Goal: Transaction & Acquisition: Obtain resource

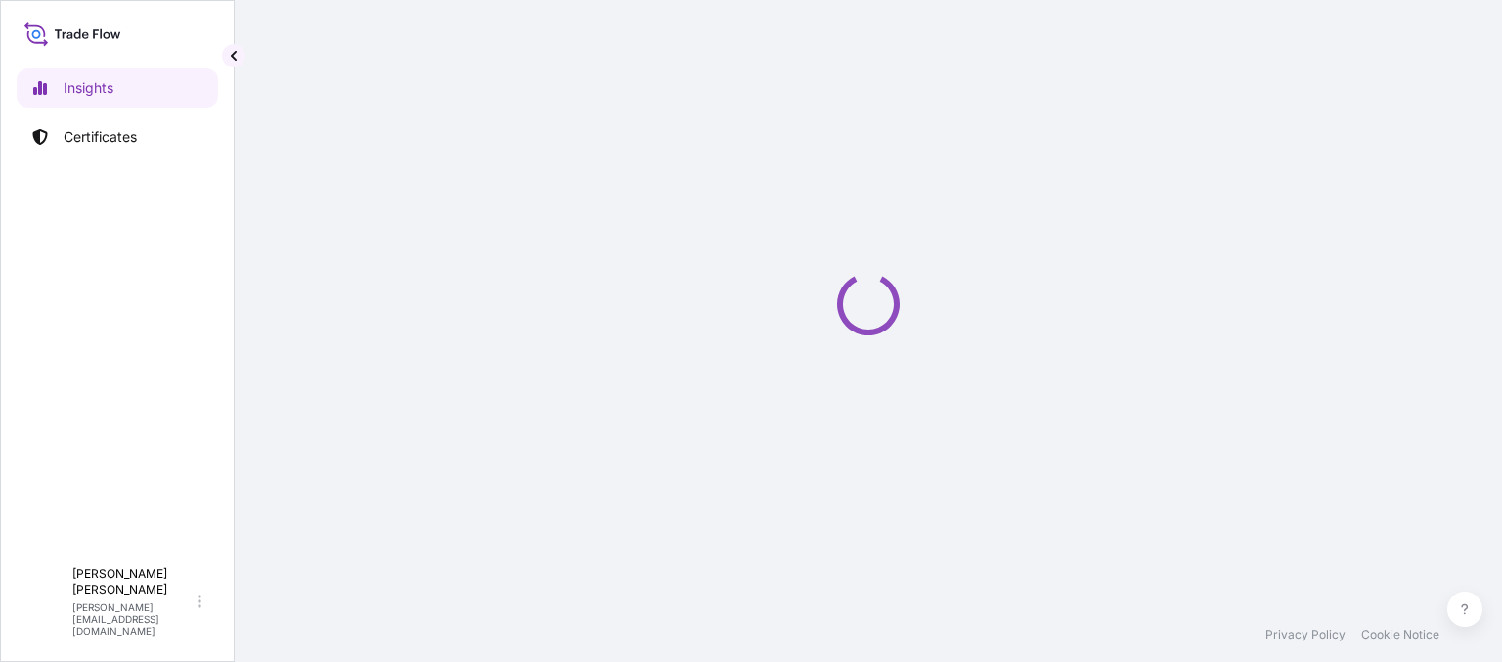
select select "2025"
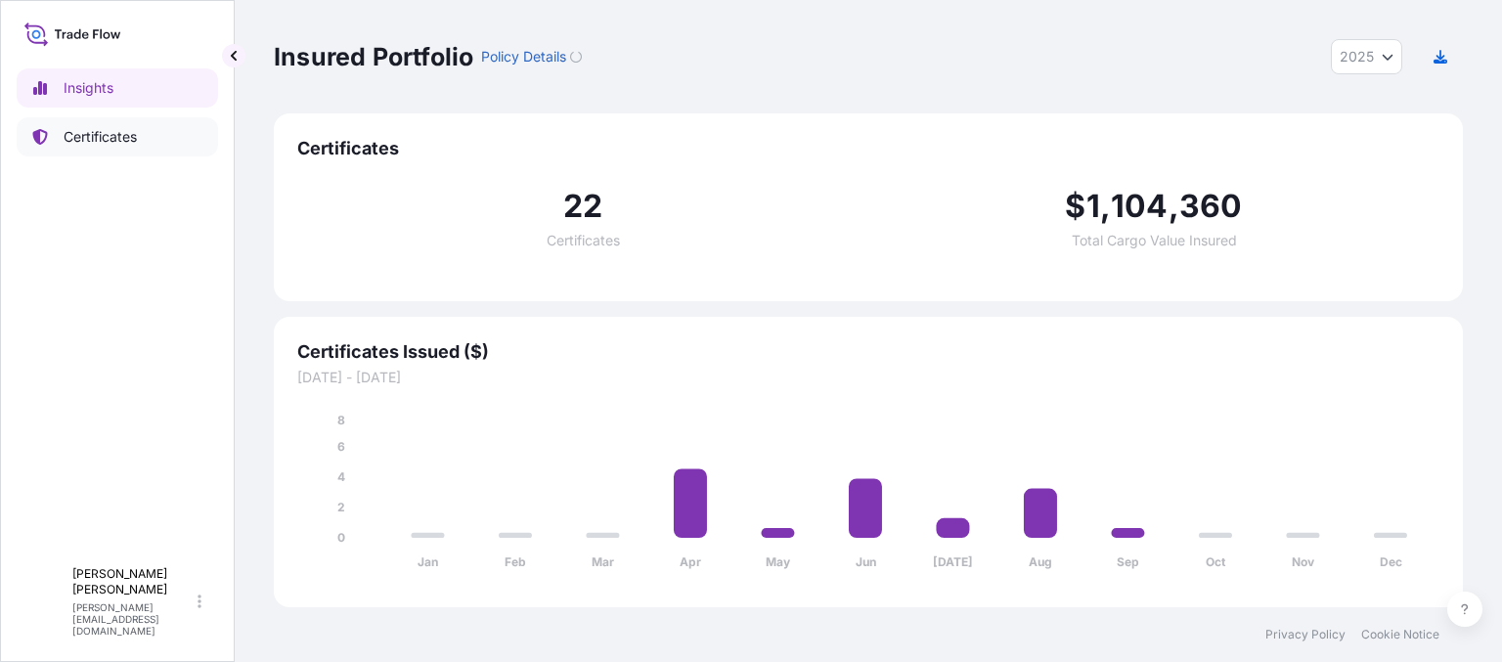
click at [137, 134] on p "Certificates" at bounding box center [100, 137] width 73 height 20
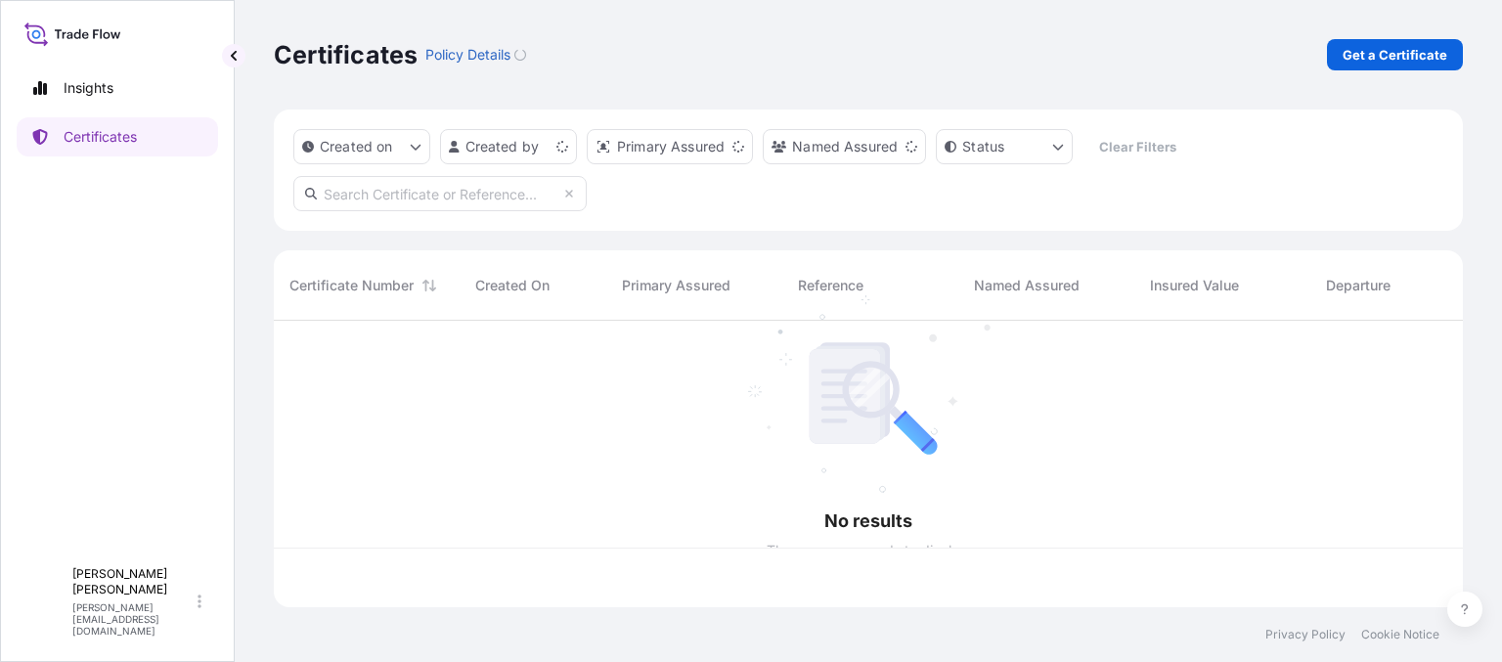
scroll to position [283, 1175]
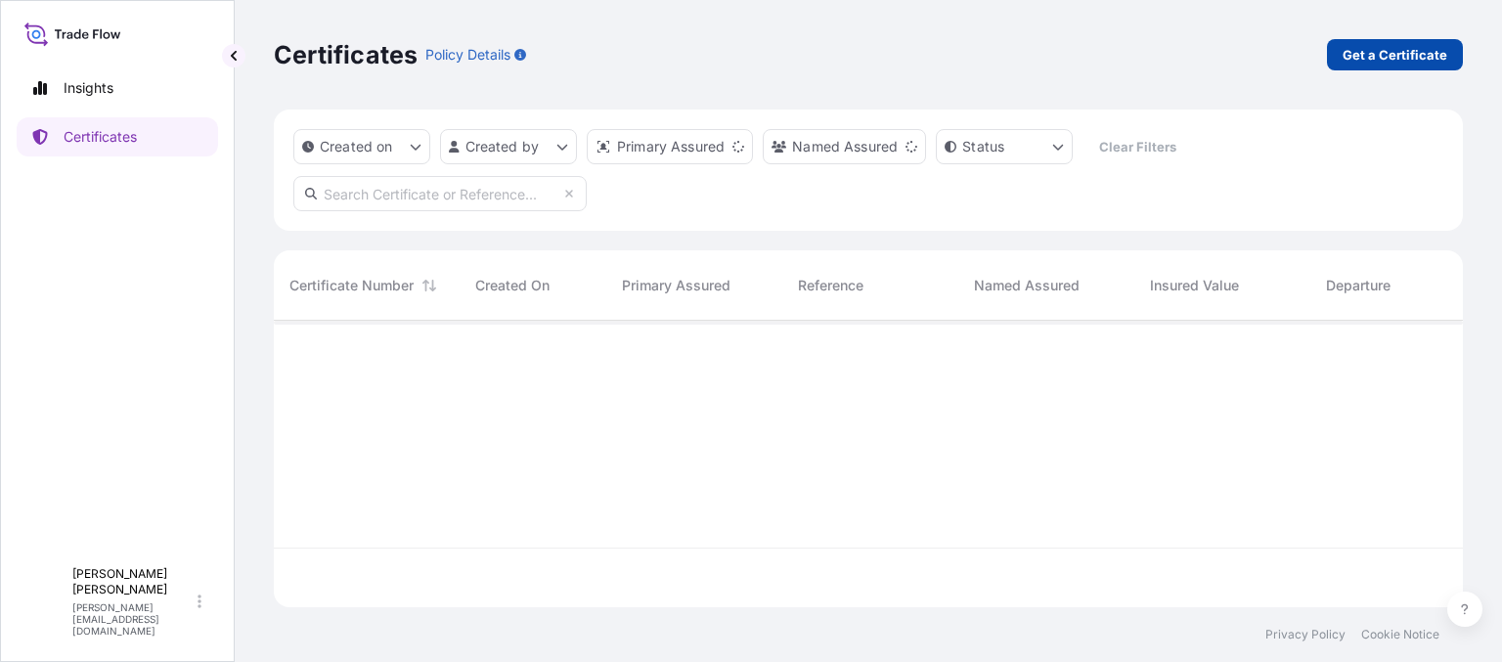
click at [1364, 59] on p "Get a Certificate" at bounding box center [1395, 55] width 105 height 20
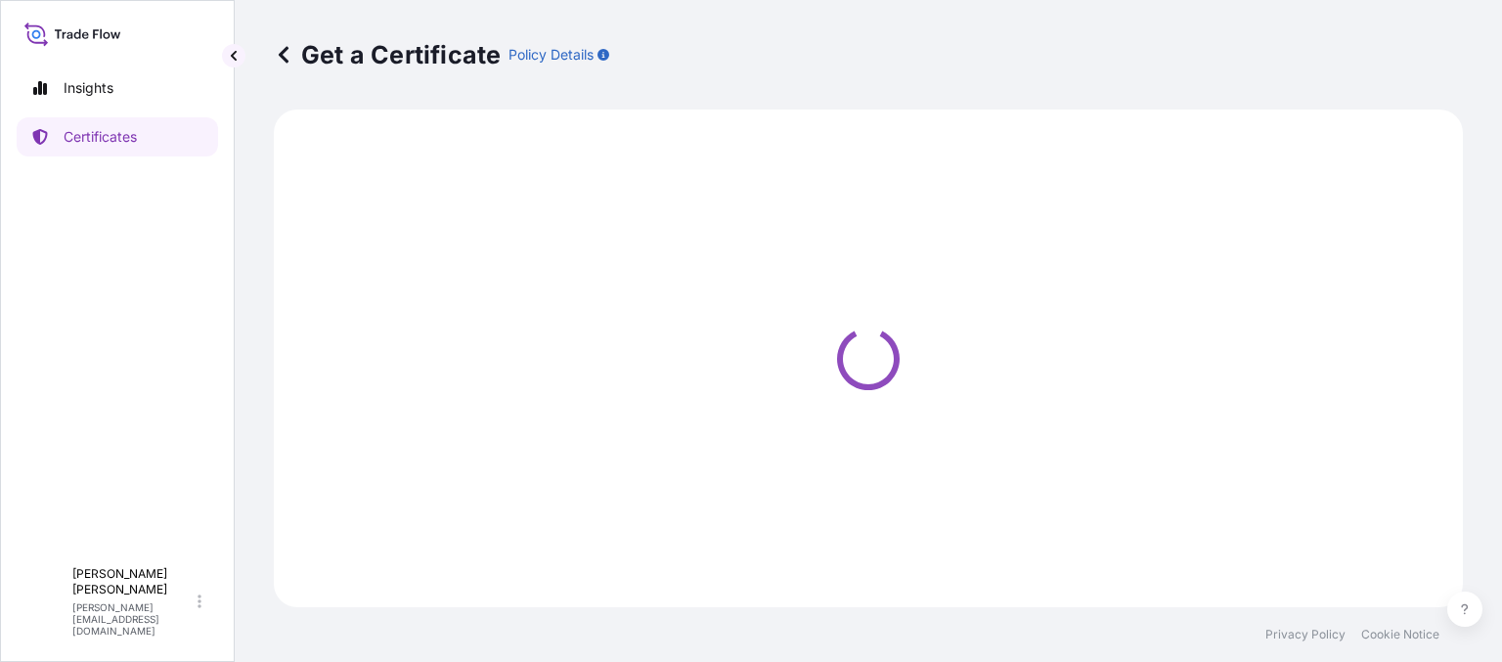
select select "Ocean Vessel"
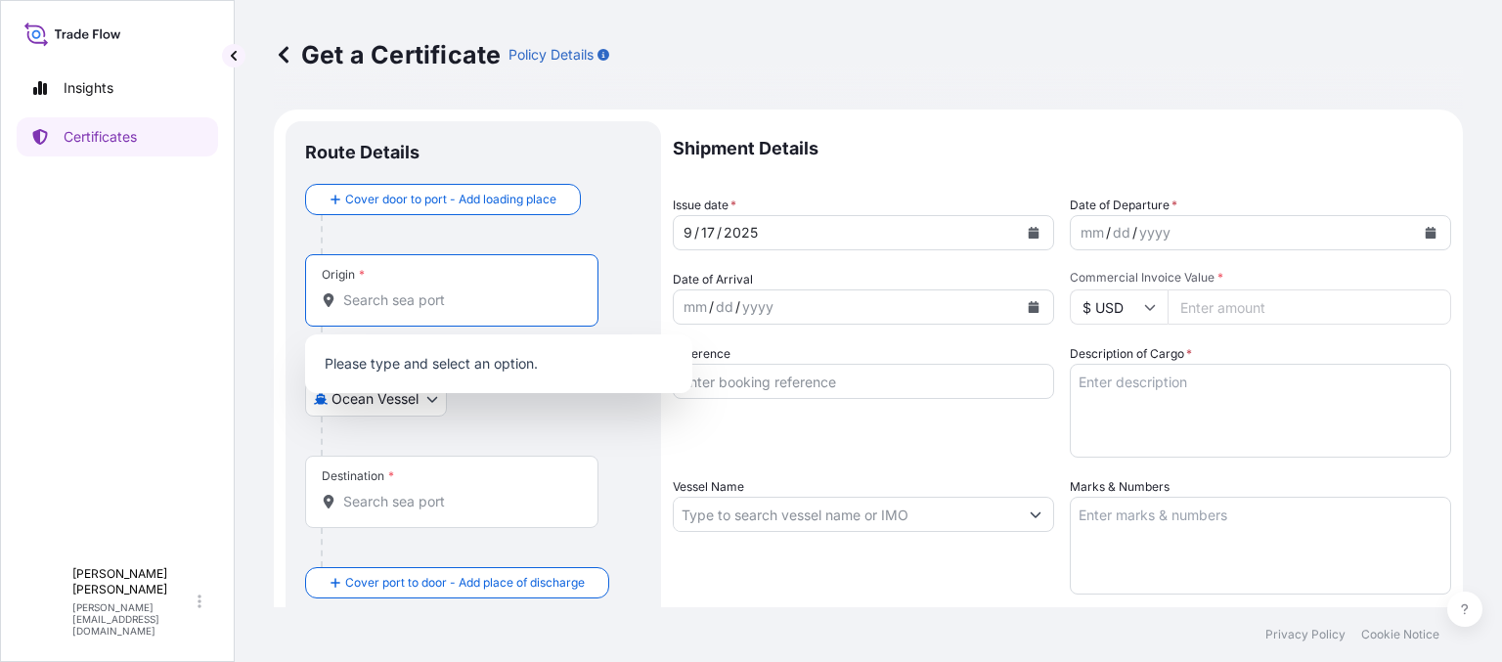
click at [415, 291] on input "Origin *" at bounding box center [458, 300] width 231 height 20
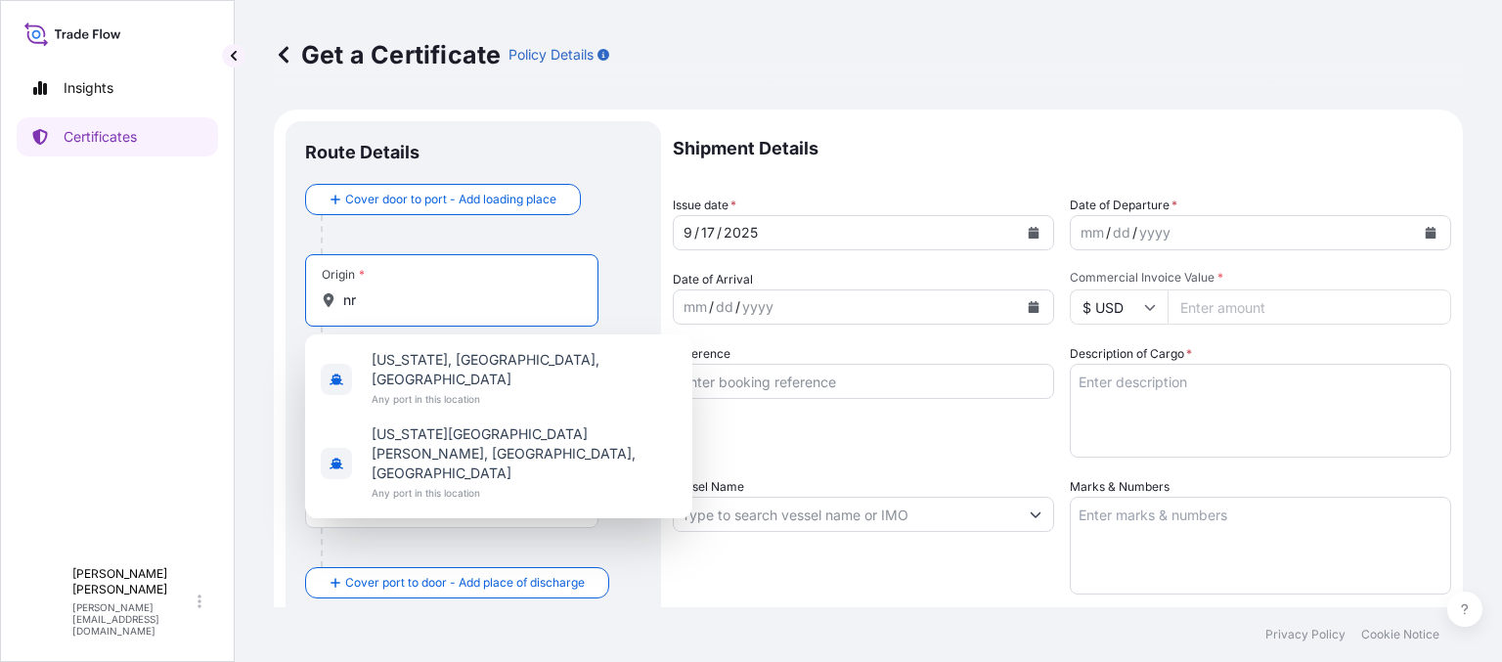
type input "n"
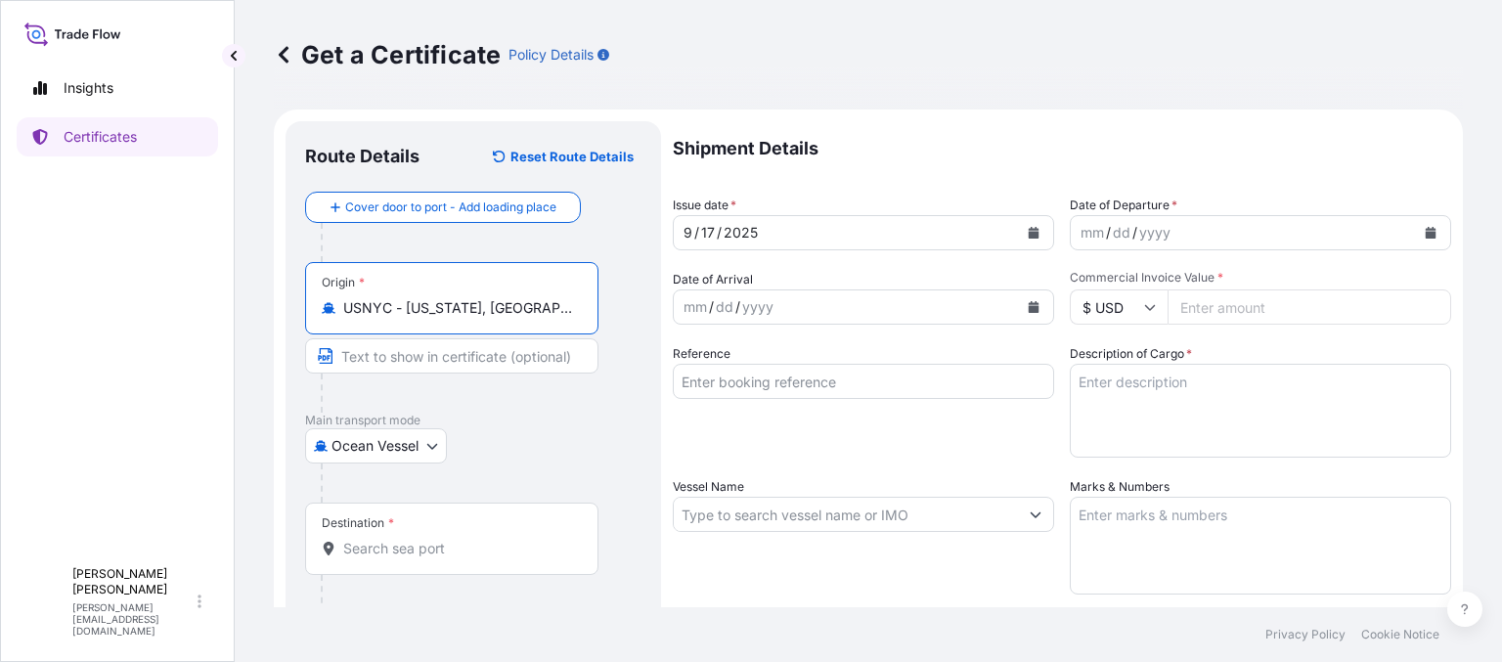
type input "USNYC - [US_STATE], [GEOGRAPHIC_DATA]"
click at [444, 540] on input "Destination *" at bounding box center [458, 549] width 231 height 20
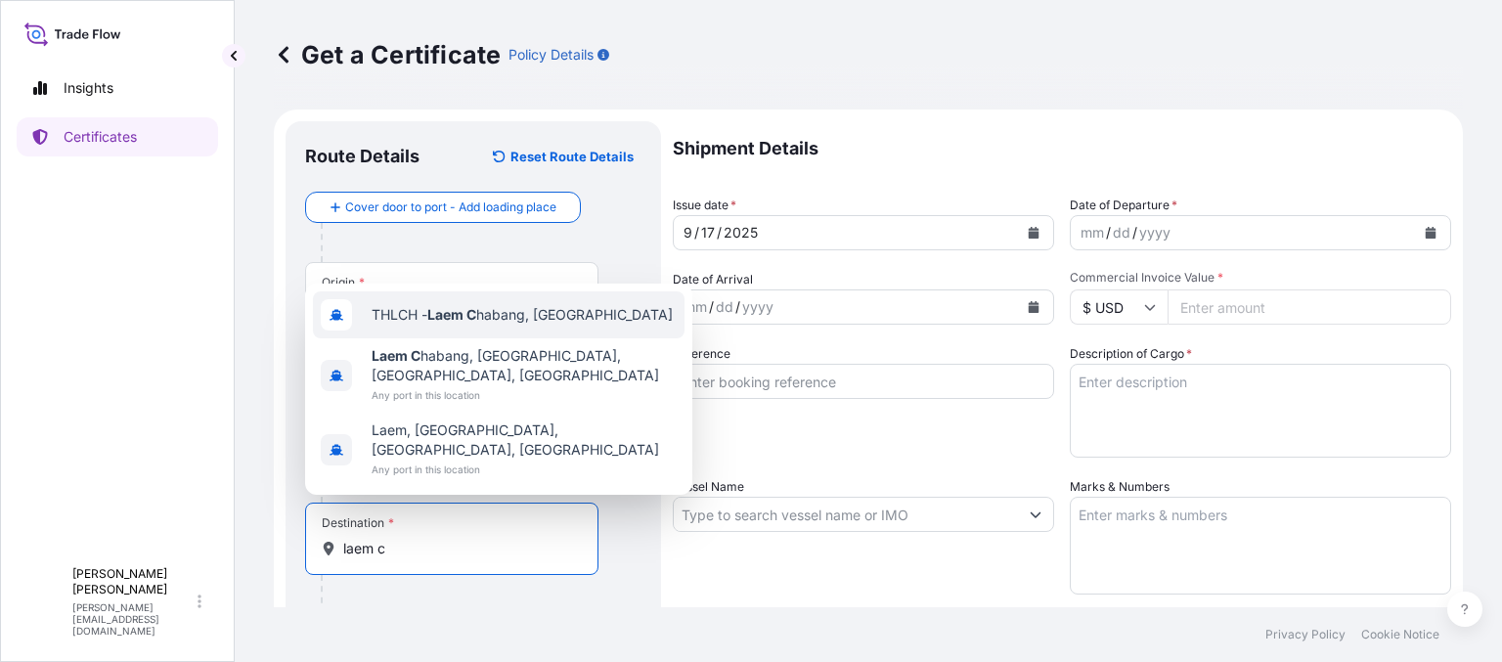
click at [471, 334] on div "THLCH - Laem C habang, [GEOGRAPHIC_DATA]" at bounding box center [499, 314] width 372 height 47
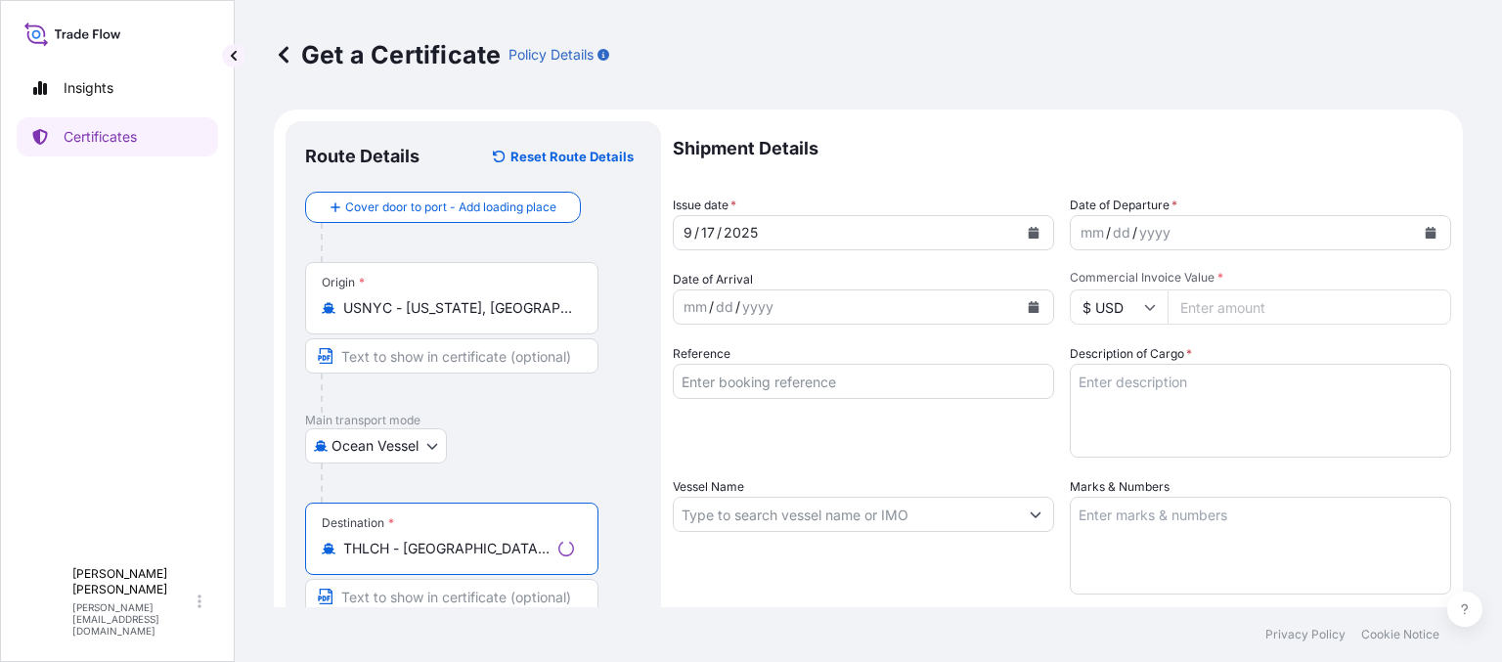
type input "THLCH - [GEOGRAPHIC_DATA], [GEOGRAPHIC_DATA]"
click at [1138, 230] on div "yyyy" at bounding box center [1155, 232] width 35 height 23
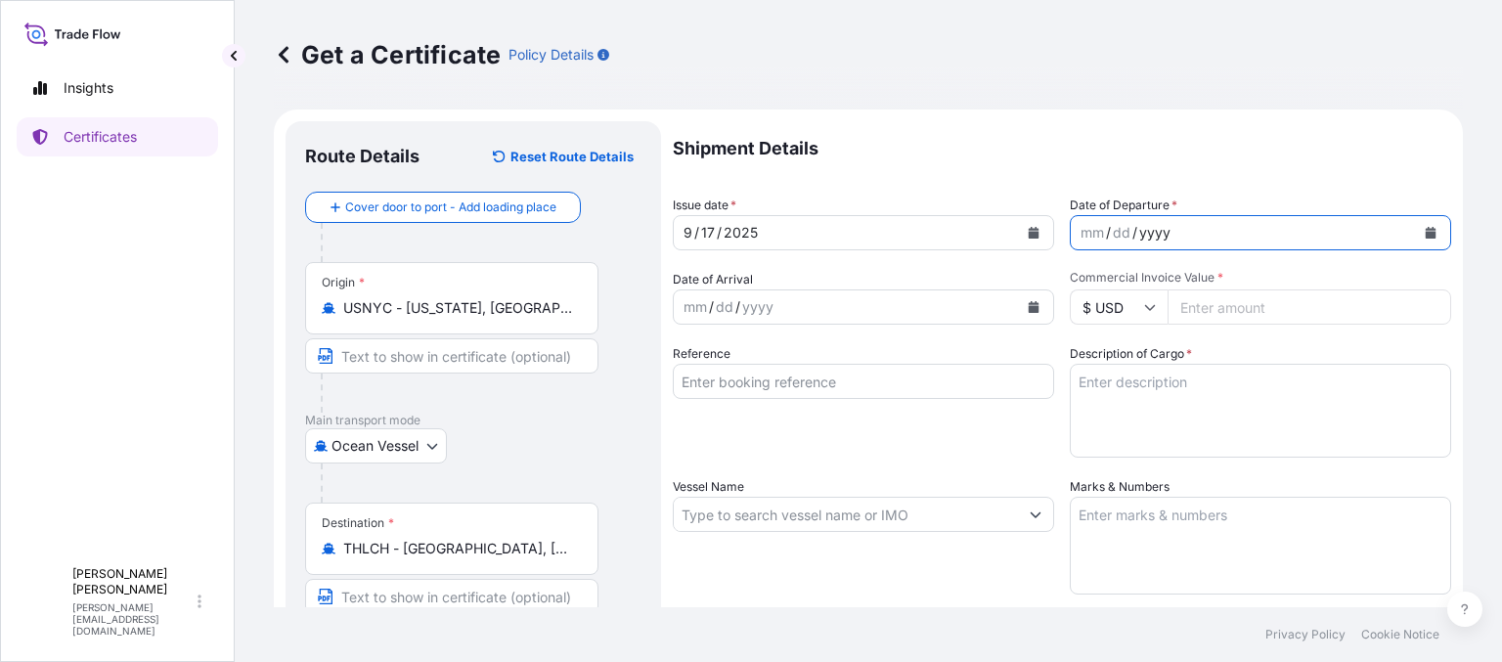
click at [1415, 239] on button "Calendar" at bounding box center [1430, 232] width 31 height 31
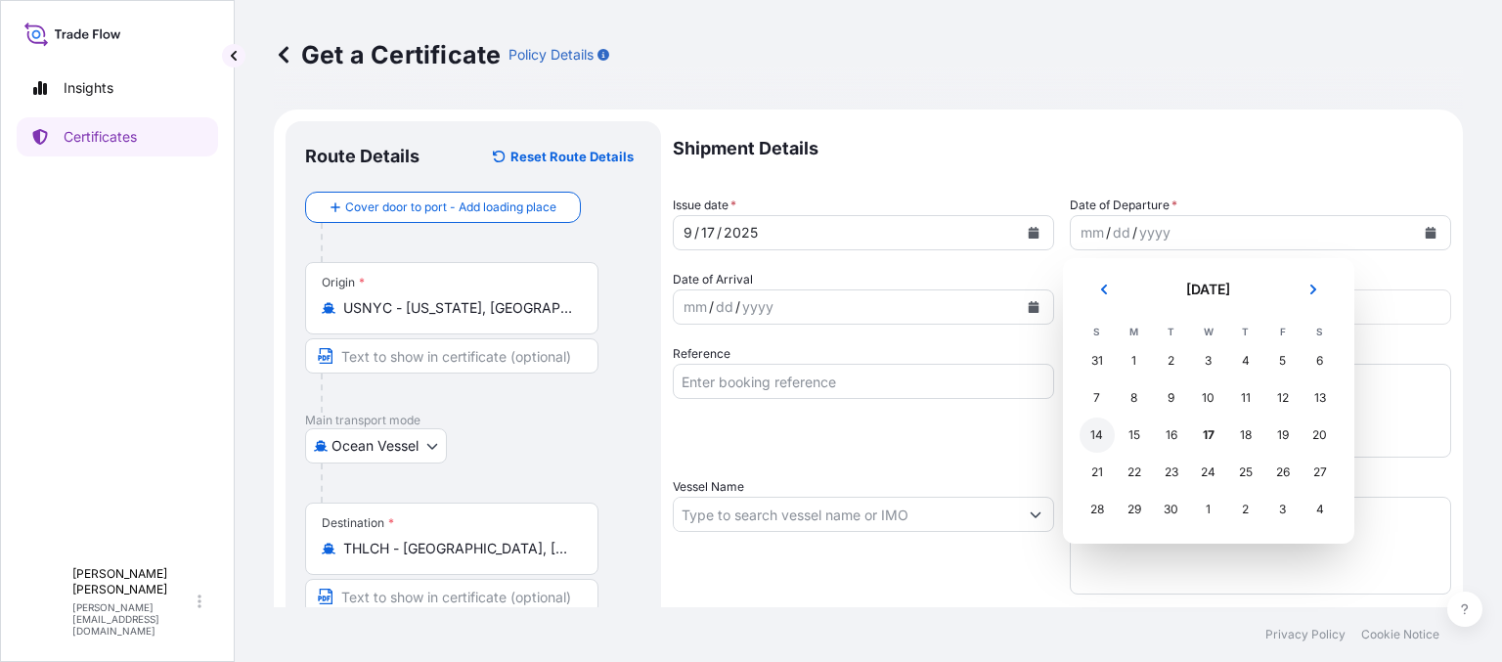
click at [1100, 435] on div "14" at bounding box center [1097, 435] width 35 height 35
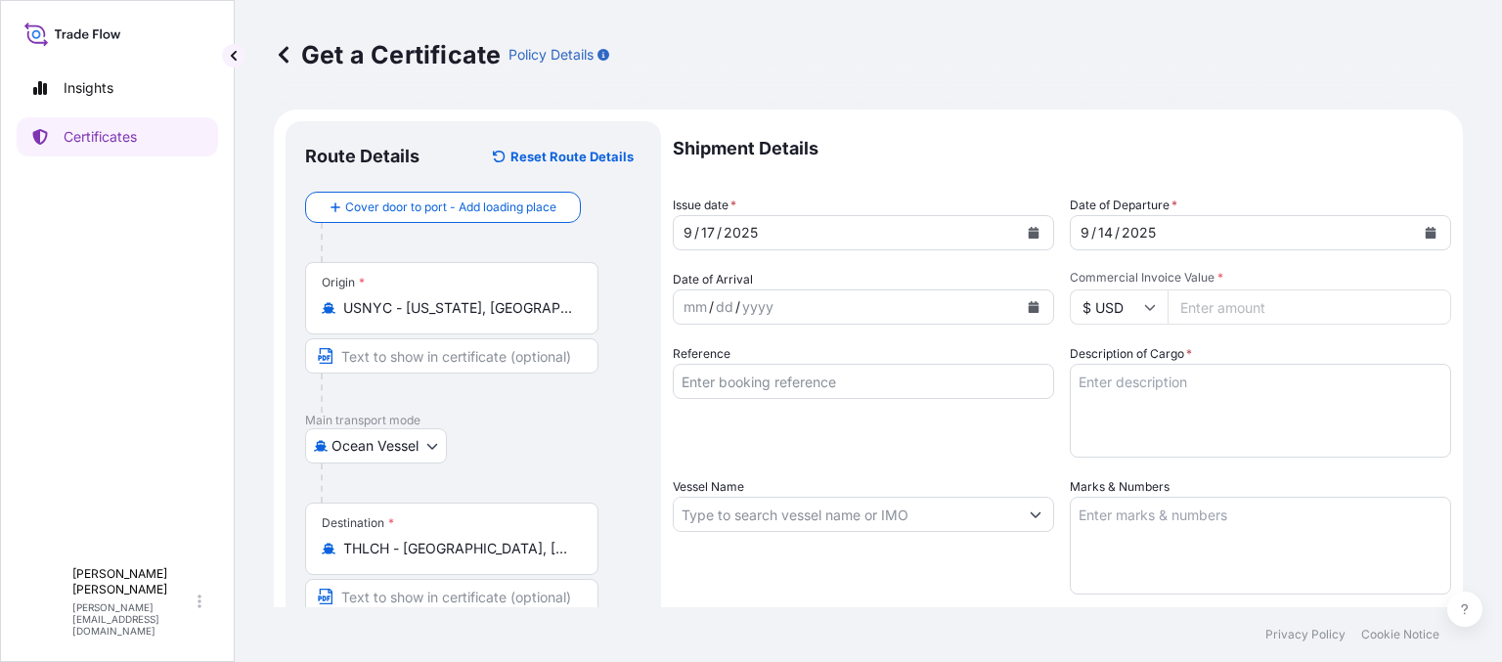
click at [1194, 306] on input "Commercial Invoice Value *" at bounding box center [1310, 307] width 284 height 35
click at [1293, 320] on input "Commercial Invoice Value *" at bounding box center [1310, 307] width 284 height 35
paste input "97749"
type input "97749"
click at [726, 374] on input "Reference" at bounding box center [863, 381] width 381 height 35
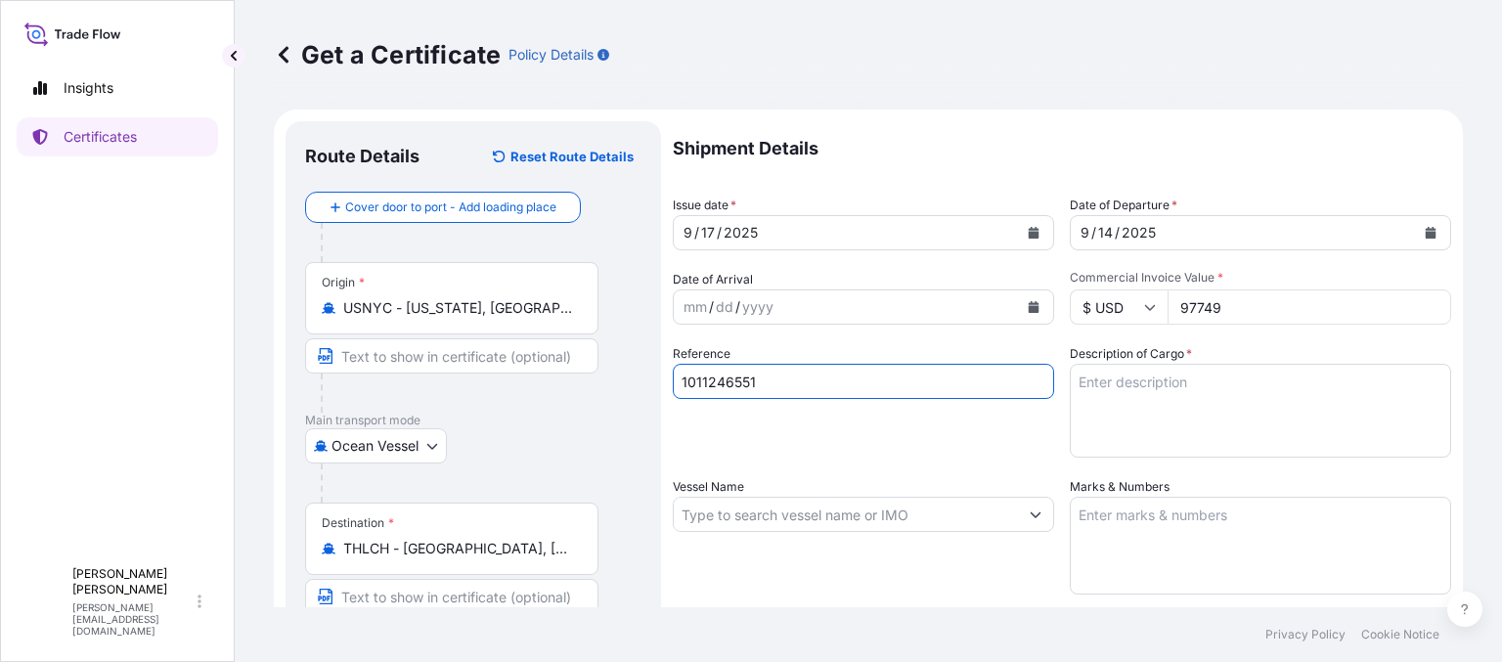
type input "1011246551"
click at [1122, 390] on textarea "Description of Cargo *" at bounding box center [1260, 411] width 381 height 94
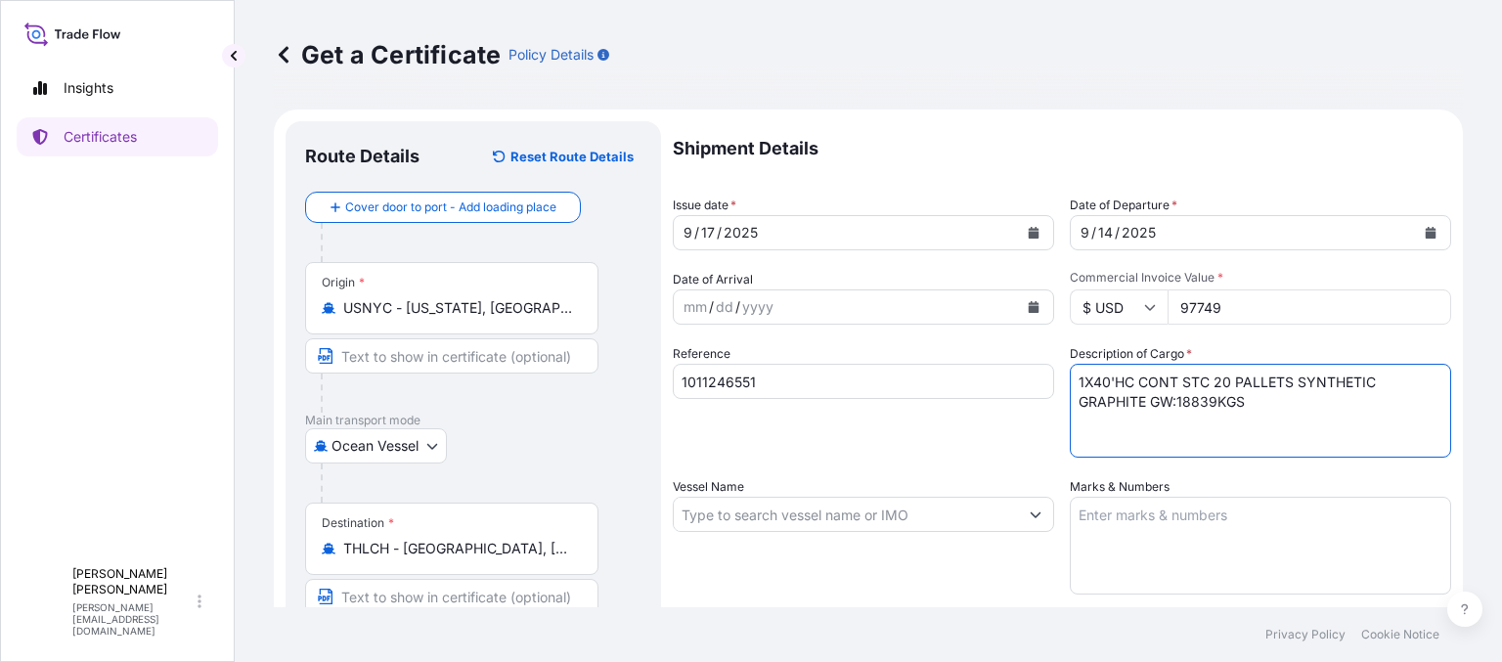
type textarea "1X40'HC CONT STC 20 PALLETS SYNTHETIC GRAPHITE GW:18839KGS"
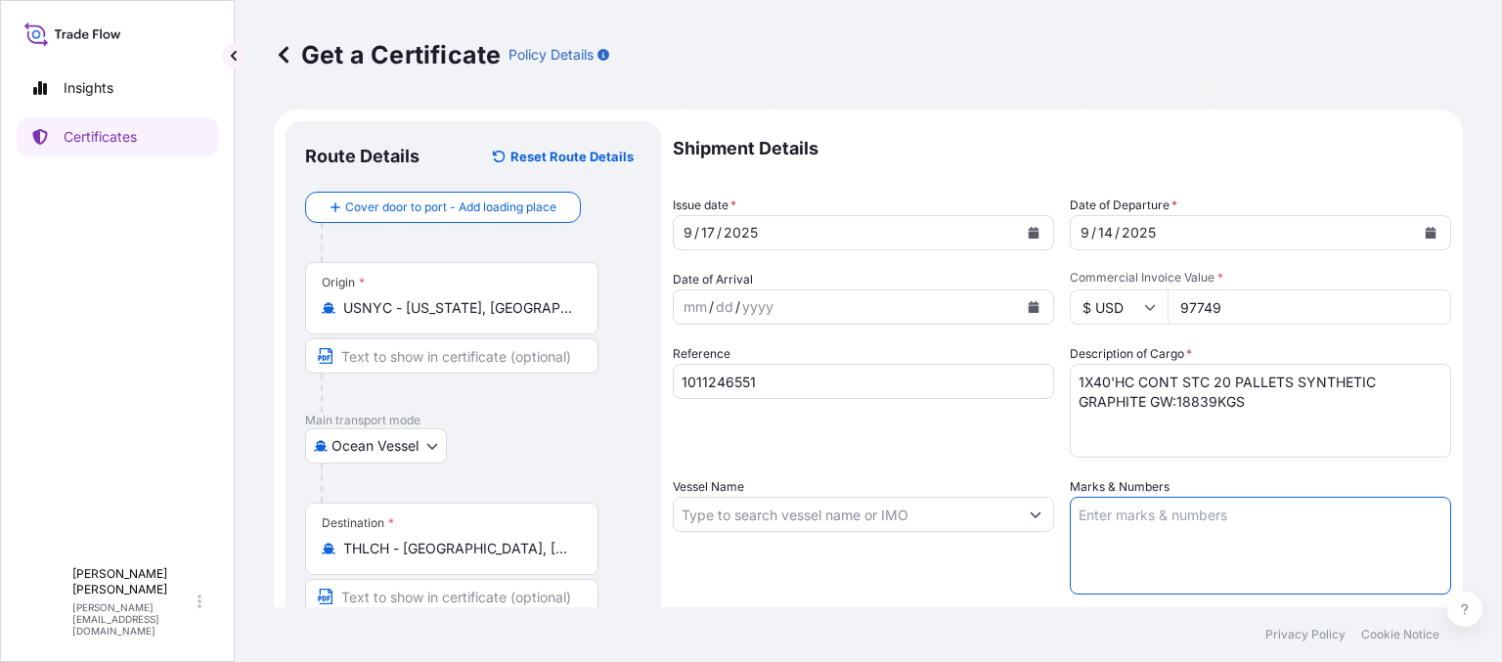
click at [1108, 528] on textarea "Marks & Numbers" at bounding box center [1260, 546] width 381 height 98
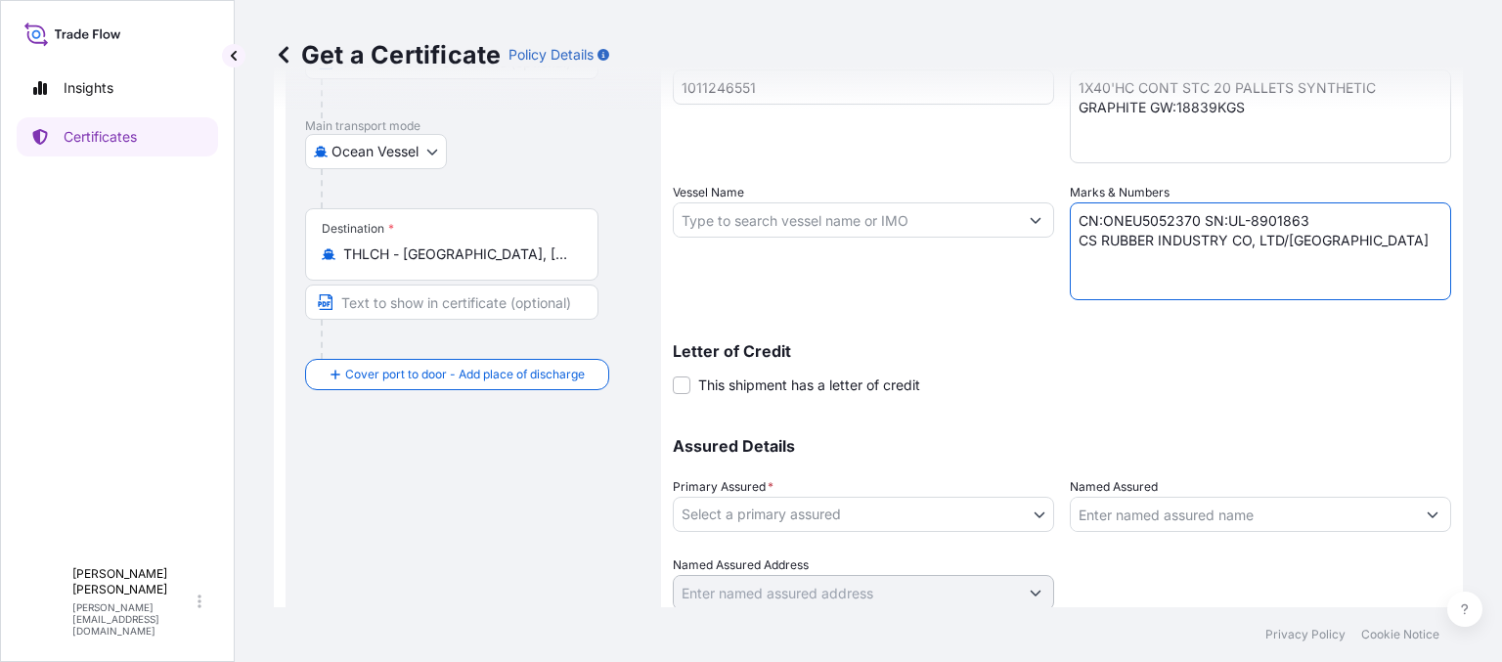
scroll to position [364, 0]
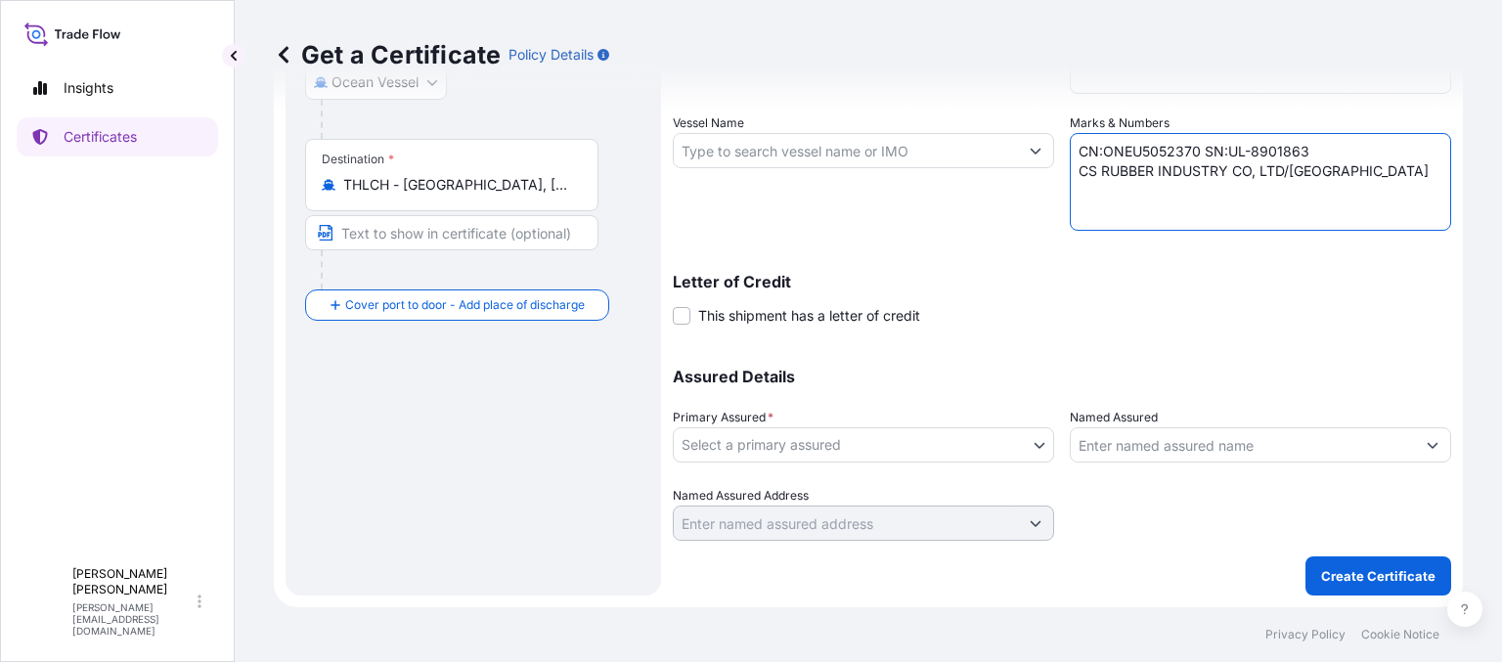
type textarea "CN:ONEU5052370 SN:UL-8901863 CS RUBBER INDUSTRY CO, LTD/[GEOGRAPHIC_DATA]"
click at [920, 455] on body "Insights Certificates A [PERSON_NAME] [PERSON_NAME][EMAIL_ADDRESS][DOMAIN_NAME]…" at bounding box center [751, 331] width 1502 height 662
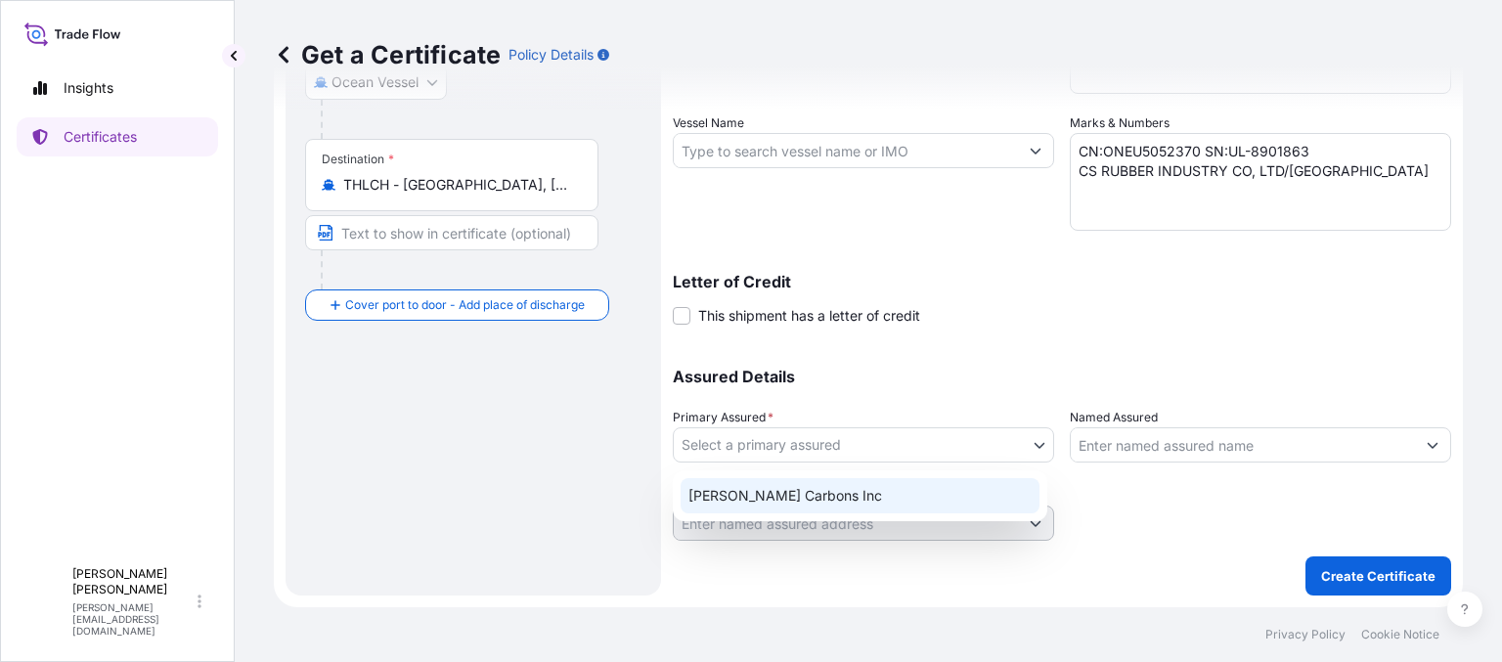
click at [909, 497] on div "[PERSON_NAME] Carbons Inc" at bounding box center [860, 495] width 359 height 35
select select "31420"
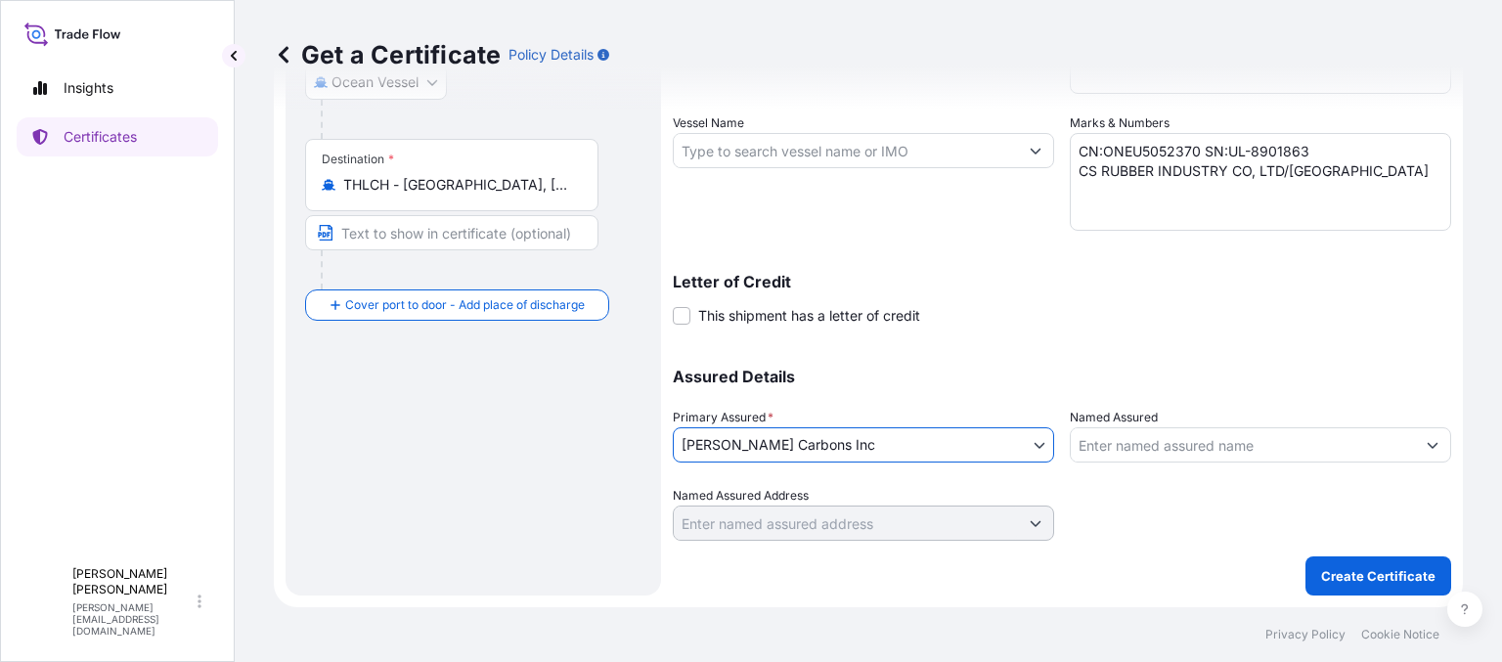
click at [1168, 437] on input "Named Assured" at bounding box center [1243, 444] width 344 height 35
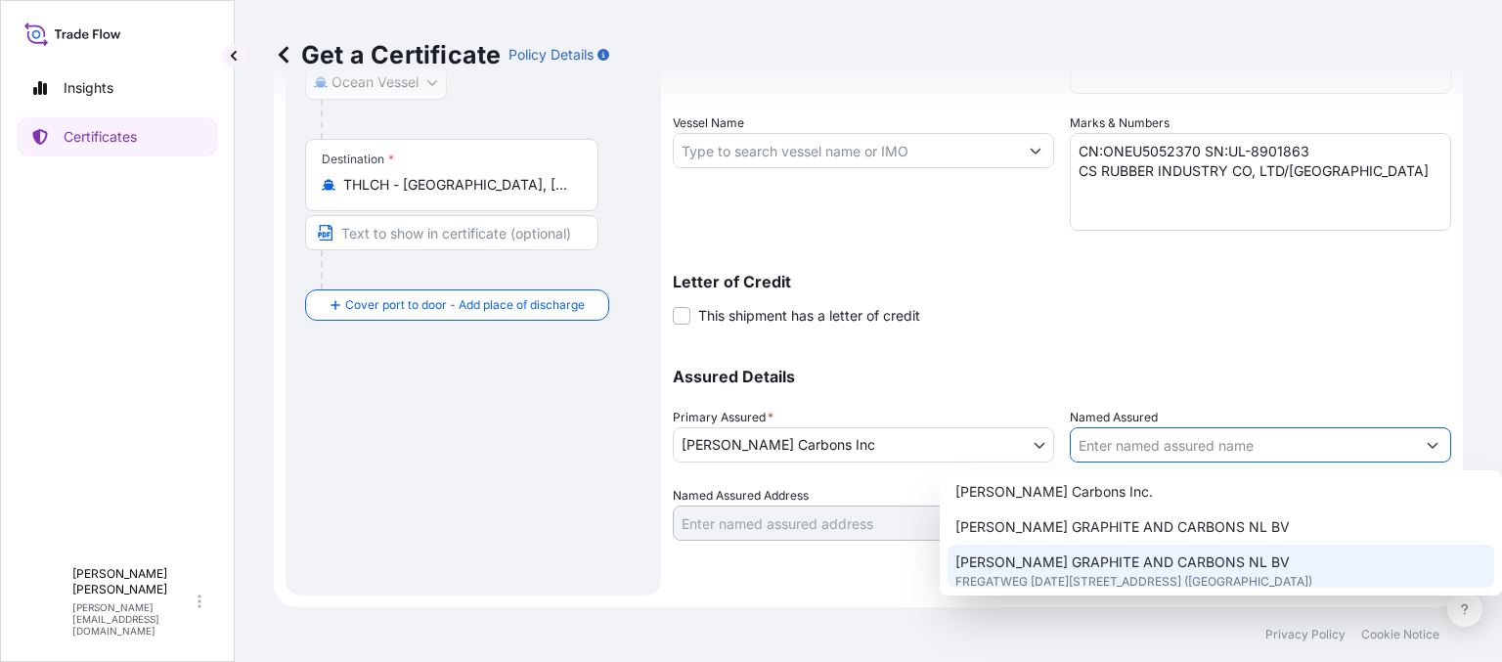
scroll to position [489, 0]
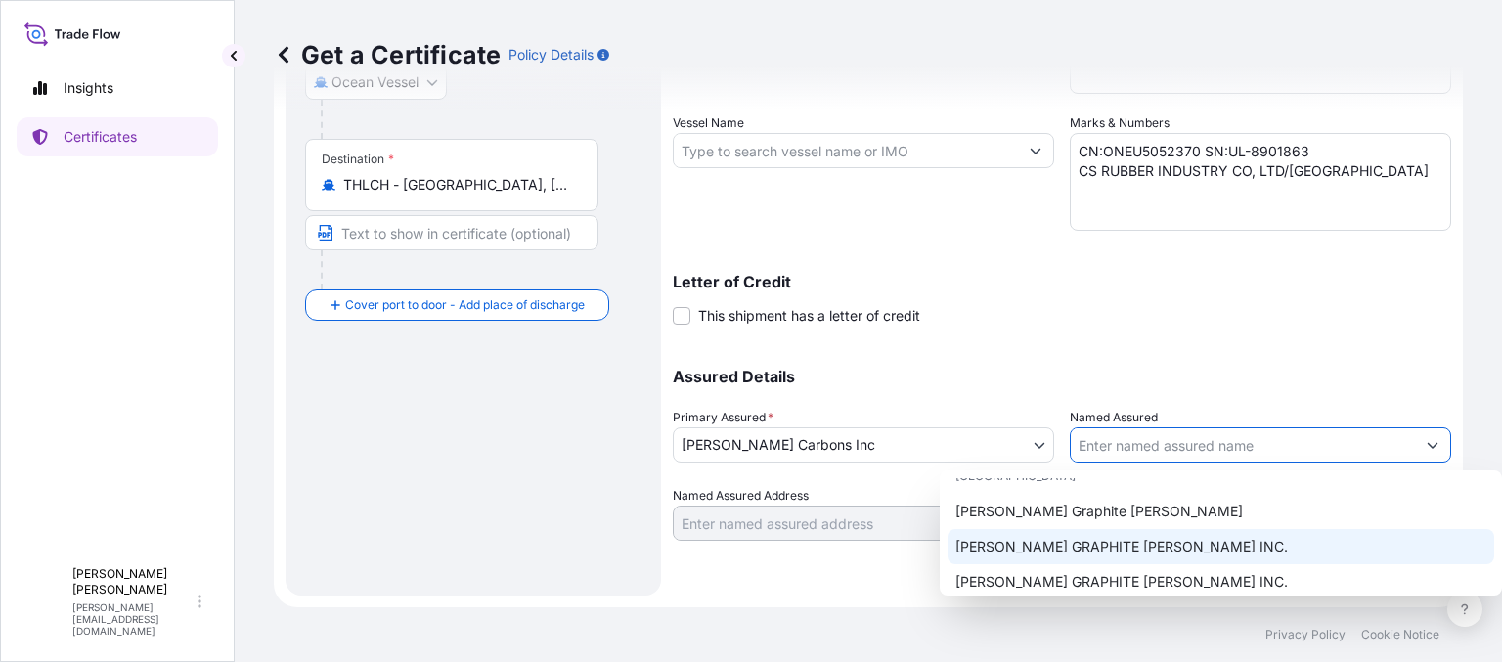
click at [1146, 537] on span "[PERSON_NAME] GRAPHITE [PERSON_NAME] INC." at bounding box center [1122, 547] width 333 height 20
type input "[PERSON_NAME] GRAPHITE [PERSON_NAME] INC."
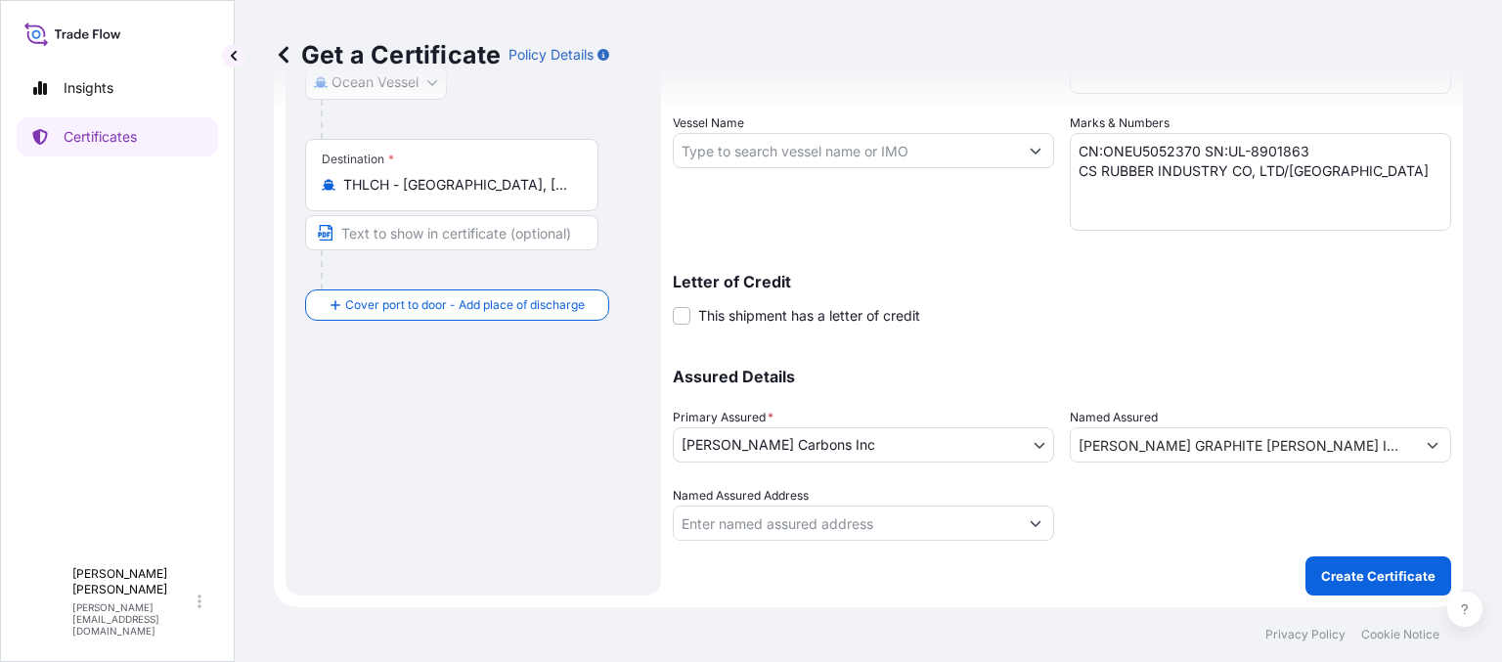
click at [1175, 331] on div "Shipment Details Issue date * [DATE] Date of Departure * [DATE] Date of Arrival…" at bounding box center [1062, 148] width 779 height 783
click at [1365, 559] on button "Create Certificate" at bounding box center [1379, 576] width 146 height 39
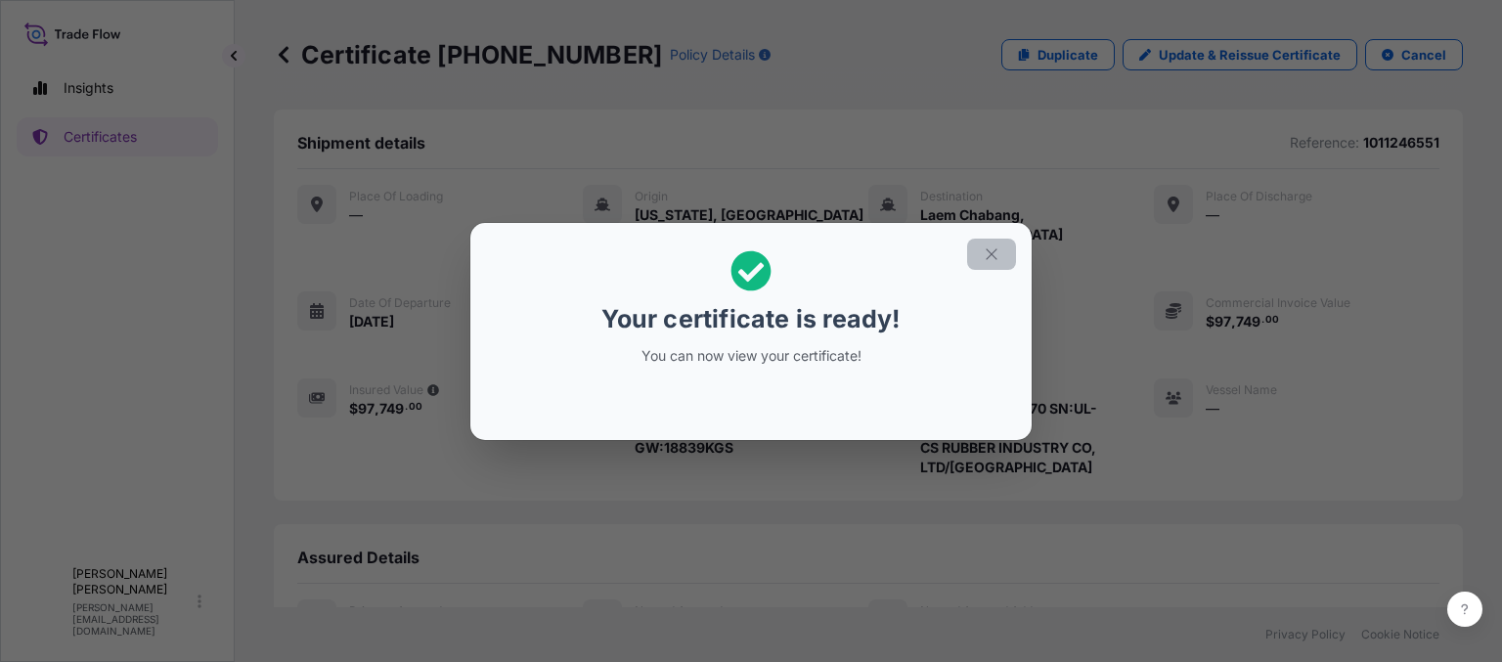
click at [986, 259] on icon "button" at bounding box center [992, 255] width 18 height 18
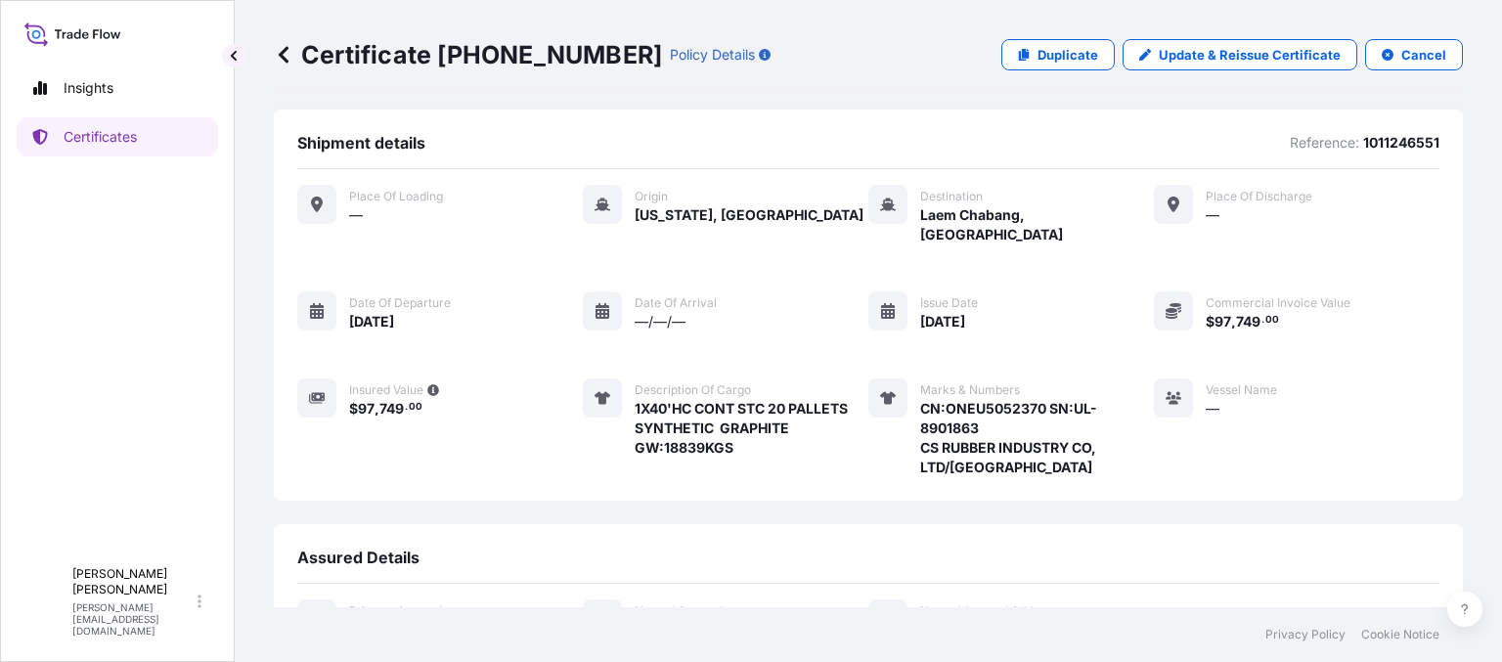
scroll to position [453, 0]
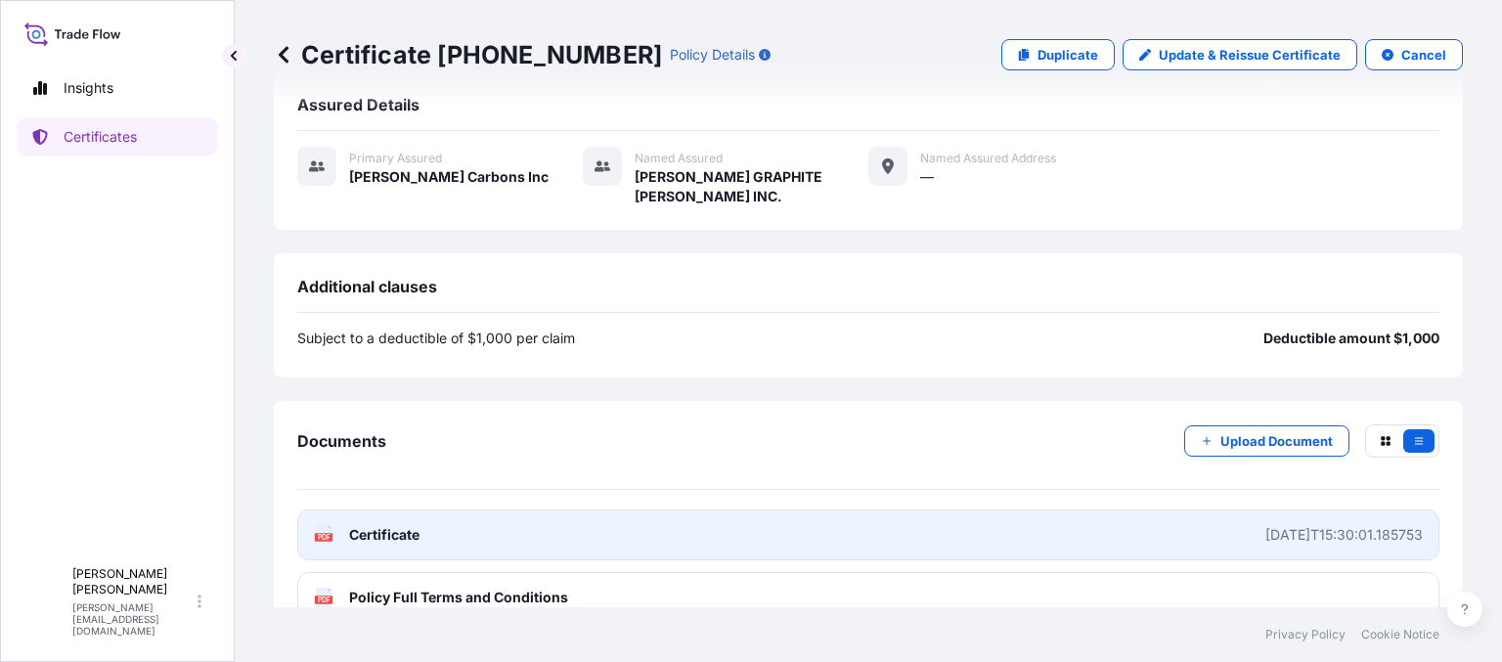
click at [1285, 510] on link "PDF Certificate [DATE]T15:30:01.185753" at bounding box center [868, 535] width 1142 height 51
